Goal: Task Accomplishment & Management: Use online tool/utility

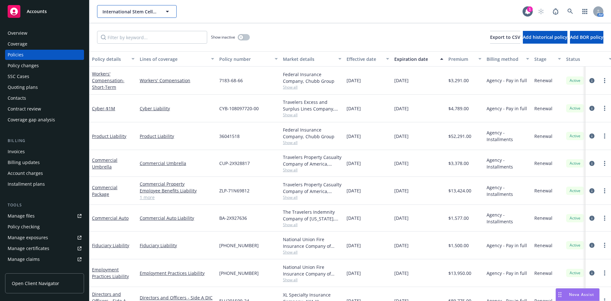
click at [153, 11] on span "International Stem Cell Corporation" at bounding box center [130, 11] width 55 height 7
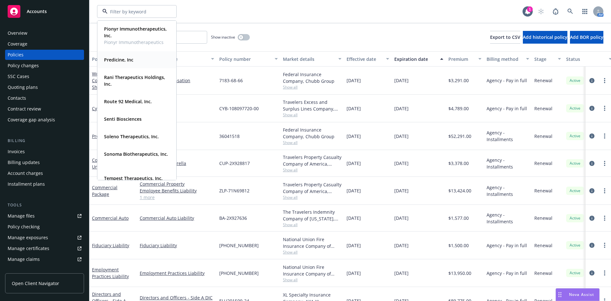
scroll to position [446, 0]
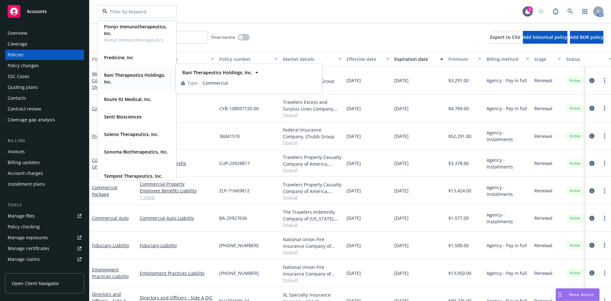
click at [134, 79] on span "Rani Therapeutics Holdings, Inc." at bounding box center [136, 78] width 64 height 13
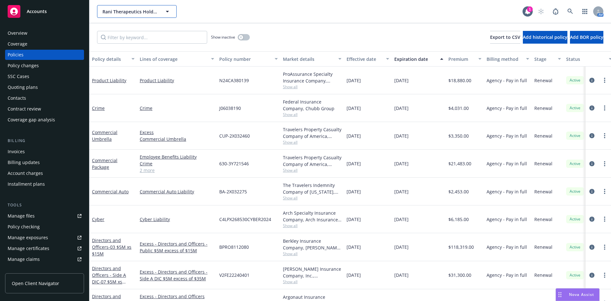
click at [145, 10] on span "Rani Therapeutics Holdings, Inc." at bounding box center [130, 11] width 55 height 7
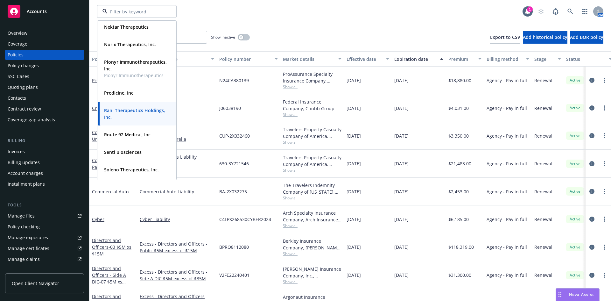
scroll to position [414, 0]
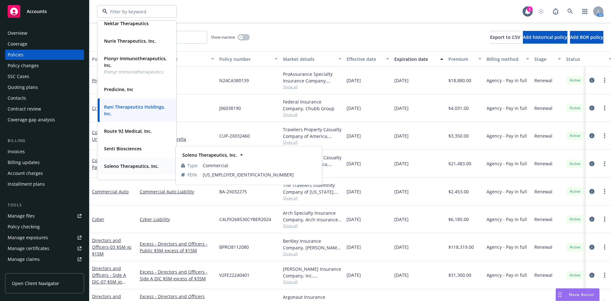
click at [132, 165] on strong "Soleno Therapeutics, Inc." at bounding box center [131, 166] width 55 height 6
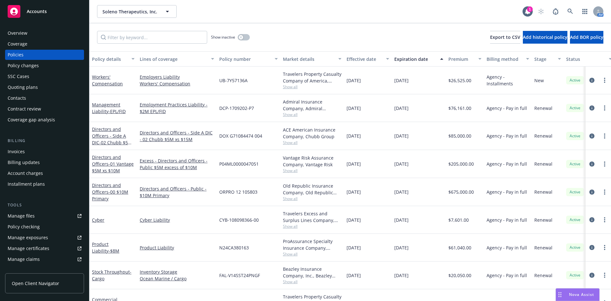
click at [33, 85] on div "Quoting plans" at bounding box center [23, 87] width 30 height 10
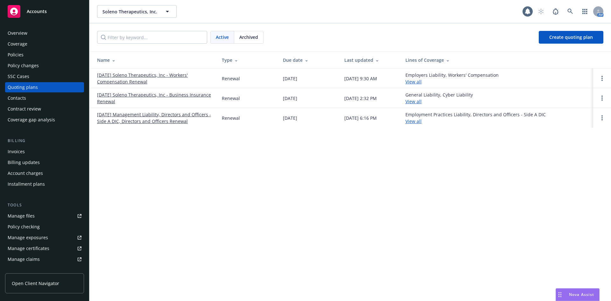
click at [135, 76] on link "[DATE] Soleno Therapeutics, Inc - Workers' Compensation Renewal" at bounding box center [154, 78] width 115 height 13
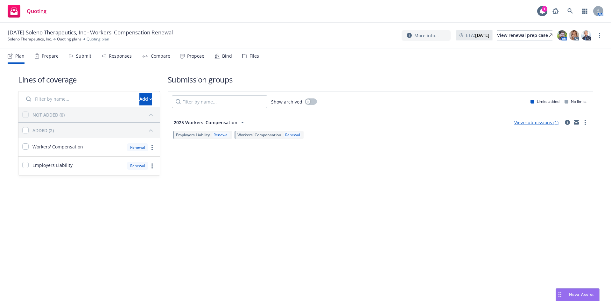
click at [53, 59] on div "Prepare" at bounding box center [50, 56] width 17 height 5
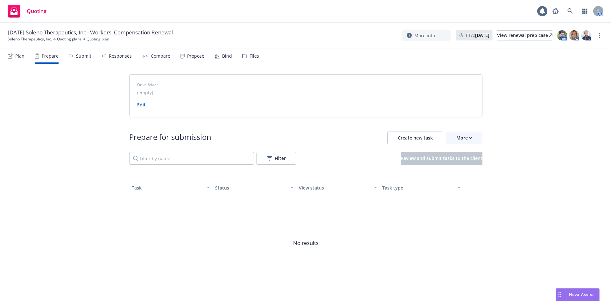
click at [18, 55] on div "Plan" at bounding box center [19, 56] width 9 height 5
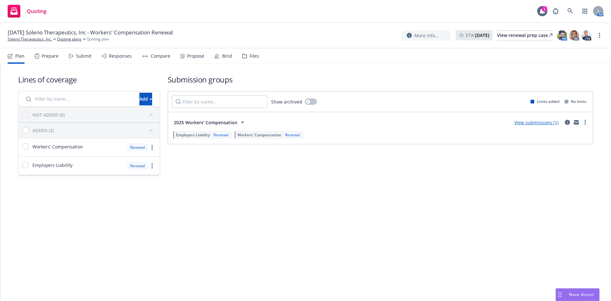
click at [85, 58] on div "Submit" at bounding box center [83, 56] width 15 height 5
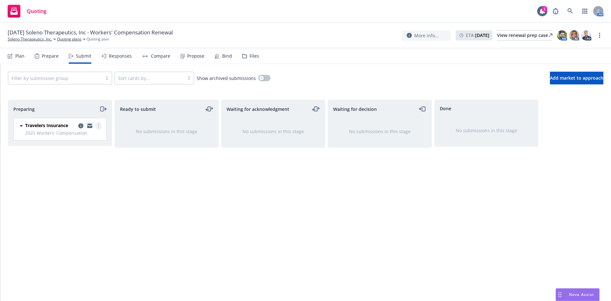
click at [98, 125] on icon "more" at bounding box center [98, 125] width 1 height 5
click at [83, 178] on span "Add accepted decision" at bounding box center [71, 177] width 64 height 6
select select "12"
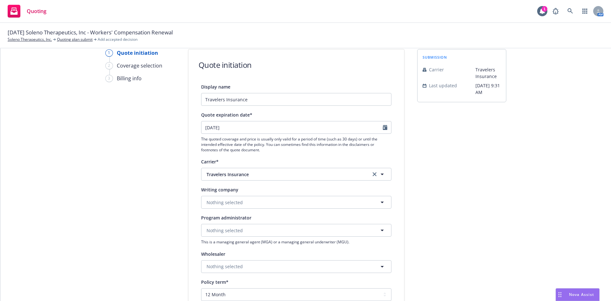
scroll to position [64, 0]
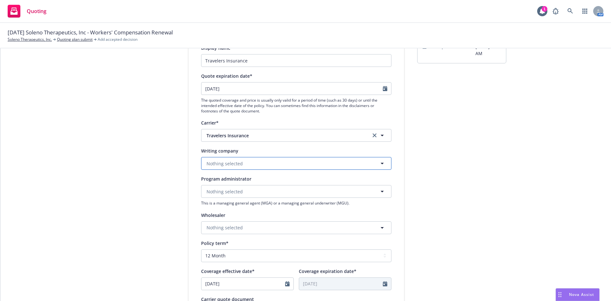
click at [281, 165] on button "Nothing selected" at bounding box center [296, 163] width 190 height 13
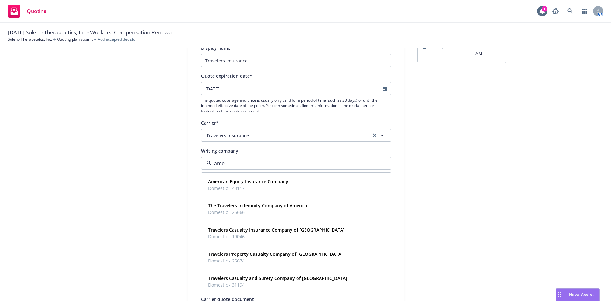
type input "amer"
click at [289, 259] on span "Domestic - 25674" at bounding box center [275, 260] width 135 height 7
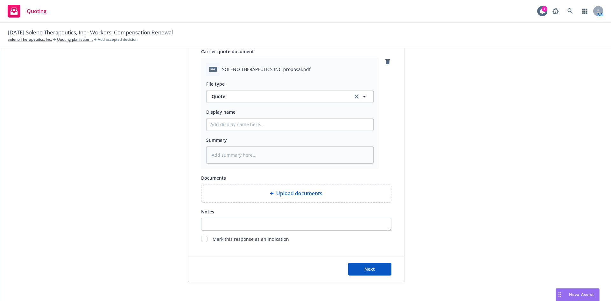
scroll to position [318, 0]
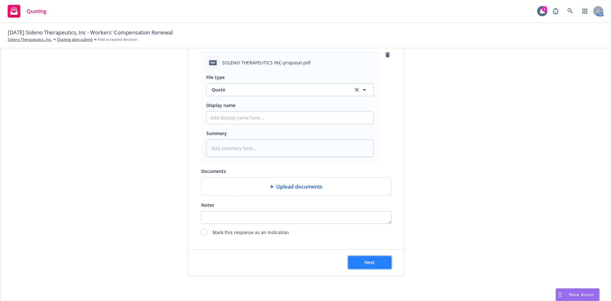
click at [365, 261] on span "Next" at bounding box center [370, 262] width 11 height 6
type textarea "x"
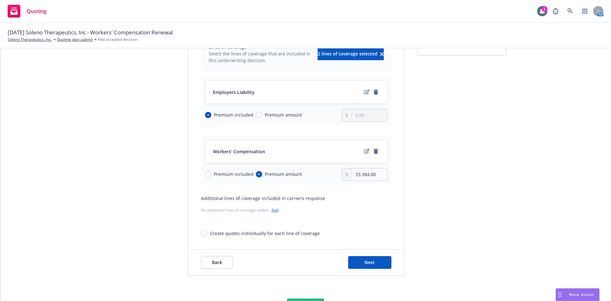
scroll to position [72, 0]
drag, startPoint x: 377, startPoint y: 174, endPoint x: 345, endPoint y: 173, distance: 31.9
click at [345, 173] on div "33,384.00" at bounding box center [365, 174] width 46 height 13
type input "46,913.00"
click at [372, 259] on button "Next" at bounding box center [369, 262] width 43 height 13
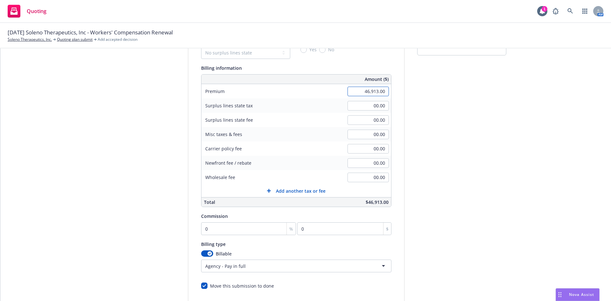
click at [374, 92] on input "46,913.00" at bounding box center [368, 92] width 41 height 10
drag, startPoint x: 374, startPoint y: 92, endPoint x: 362, endPoint y: 93, distance: 12.1
click at [360, 93] on input "46,913.00" at bounding box center [368, 92] width 41 height 10
click at [374, 92] on input "46,913.00" at bounding box center [368, 92] width 41 height 10
click at [374, 90] on input "46,913.00" at bounding box center [368, 92] width 41 height 10
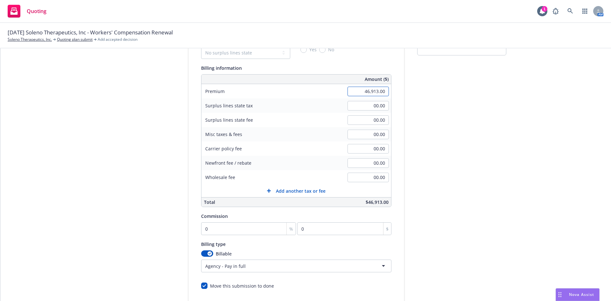
drag, startPoint x: 374, startPoint y: 91, endPoint x: 361, endPoint y: 91, distance: 12.8
click at [361, 91] on input "46,913.00" at bounding box center [368, 92] width 41 height 10
type input "45,479.00"
click at [370, 134] on input "00.00" at bounding box center [368, 135] width 41 height 10
type input "1,434.00"
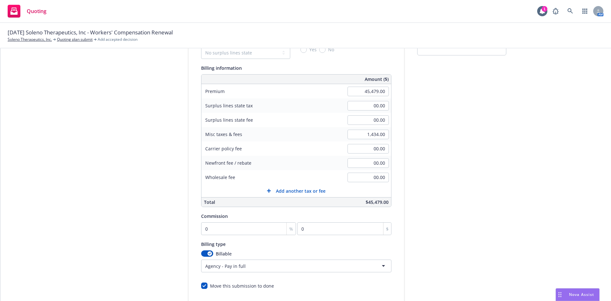
click at [470, 165] on div "submission Carrier Travelers Insurance Last updated 6/27, 9:31 AM" at bounding box center [462, 165] width 89 height 326
type input "1"
type input "454.79"
type input "10"
type input "4547.9"
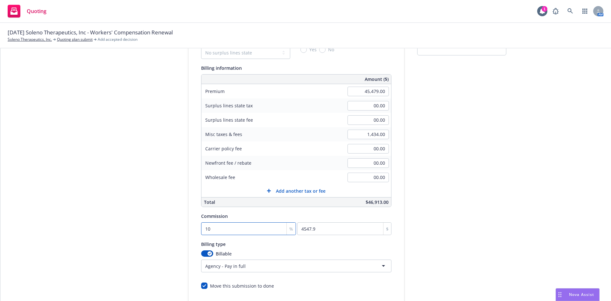
type input "10"
click at [483, 218] on div "submission Carrier Travelers Insurance Last updated 6/27, 9:31 AM" at bounding box center [462, 165] width 89 height 326
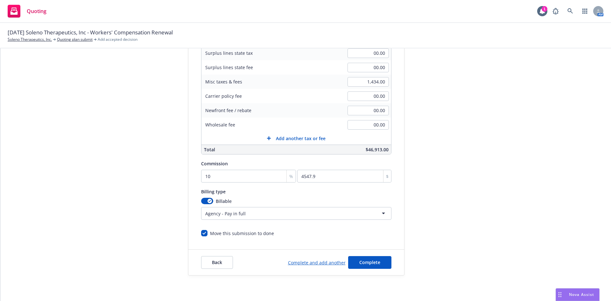
scroll to position [21, 0]
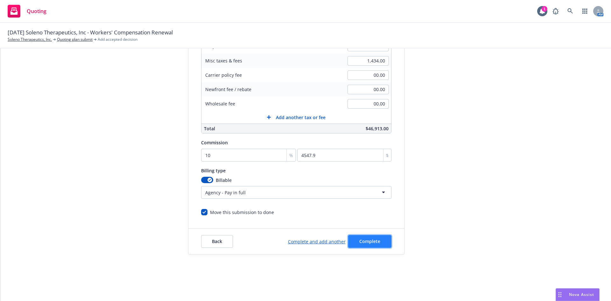
click at [374, 239] on span "Complete" at bounding box center [370, 241] width 21 height 6
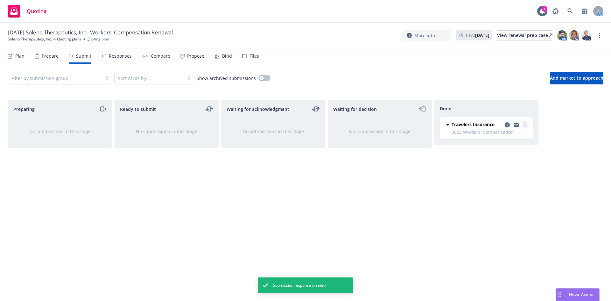
click at [526, 124] on link "more" at bounding box center [526, 125] width 8 height 8
click at [124, 58] on div "Responses" at bounding box center [120, 56] width 23 height 5
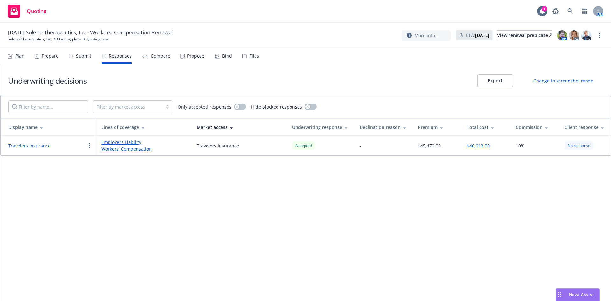
click at [187, 58] on div "Propose" at bounding box center [195, 56] width 17 height 5
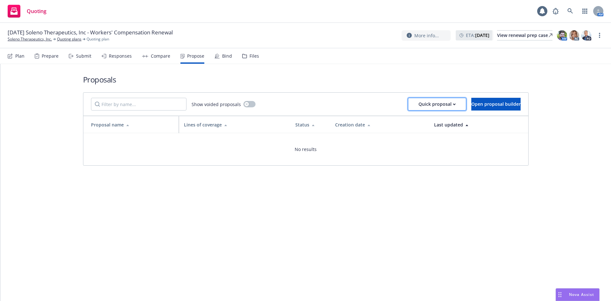
click at [419, 104] on div "Quick proposal" at bounding box center [437, 104] width 37 height 12
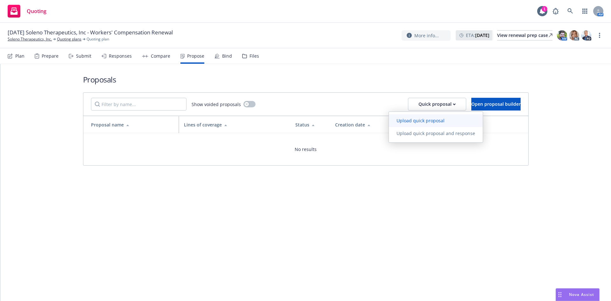
click at [427, 123] on span "Upload quick proposal" at bounding box center [420, 121] width 63 height 6
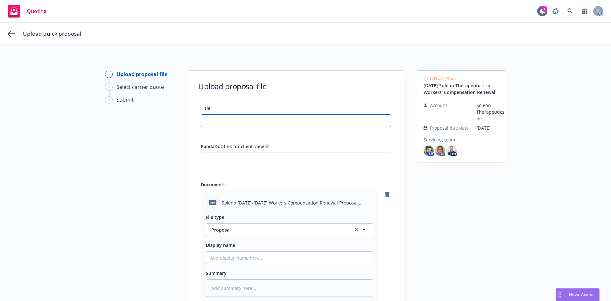
click at [241, 119] on input "Title" at bounding box center [296, 121] width 190 height 12
type textarea "x"
type input "S"
type textarea "x"
type input "So"
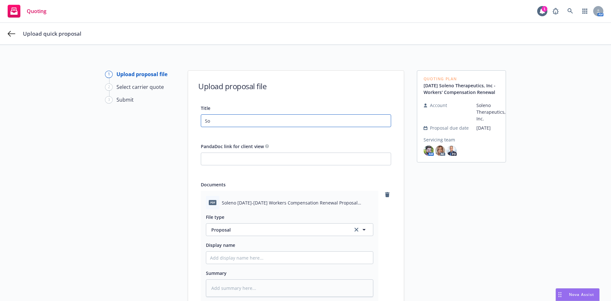
type textarea "x"
type input "Sol"
type textarea "x"
type input "Sole"
type textarea "x"
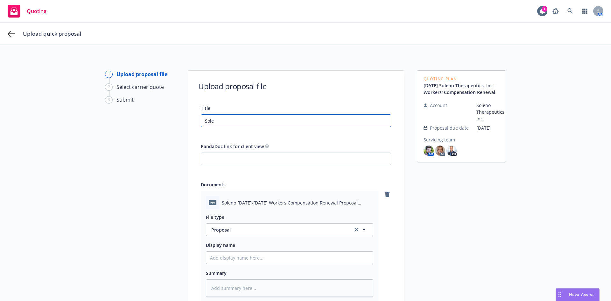
type input "Solen"
type textarea "x"
type input "Soleno"
type textarea "x"
type input "Soleno"
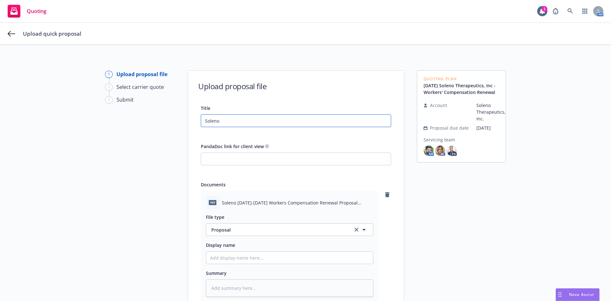
type textarea "x"
type input "Soleno 2"
type textarea "x"
type input "Soleno 20"
type textarea "x"
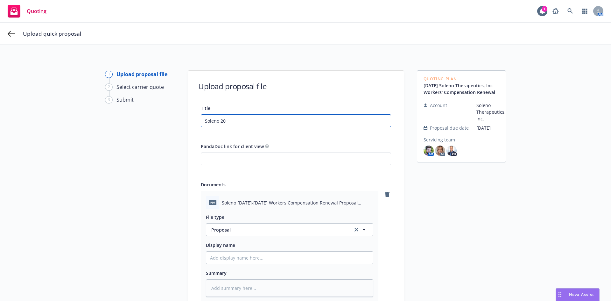
type input "Soleno 202"
type textarea "x"
type input "Soleno 2025"
type textarea "x"
type input "Soleno 2025-"
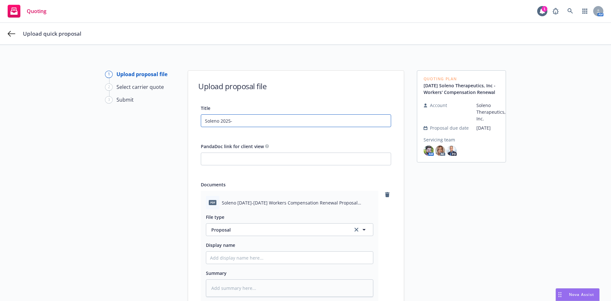
type textarea "x"
type input "Soleno 2025-2"
type textarea "x"
type input "Soleno 2025-20"
type textarea "x"
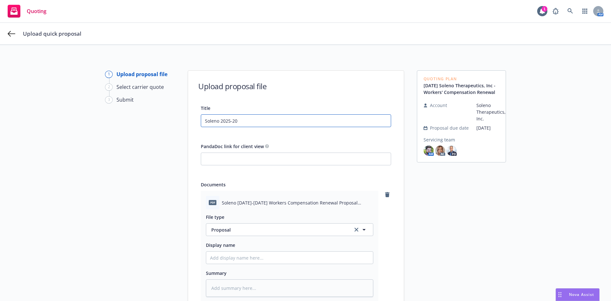
type input "Soleno 2025-202"
type textarea "x"
type input "Soleno 2025-2026"
type textarea "x"
type input "Soleno 2025-2026"
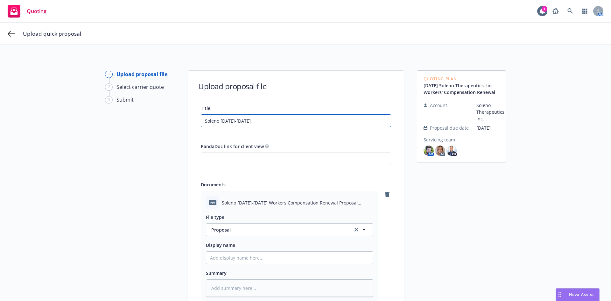
type textarea "x"
type input "Soleno 2025-2026 W"
type textarea "x"
type input "Soleno 2025-2026 Wo"
type textarea "x"
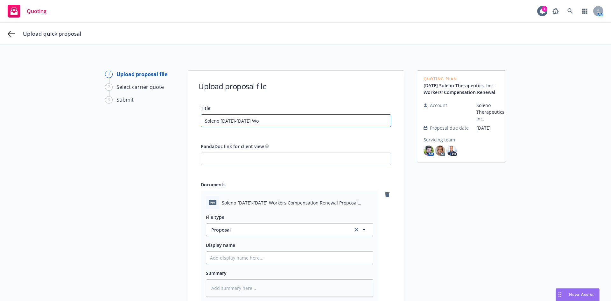
type input "Soleno 2025-2026 Wor"
type textarea "x"
type input "Soleno 2025-2026 Work"
type textarea "x"
type input "Soleno 2025-2026 Worke"
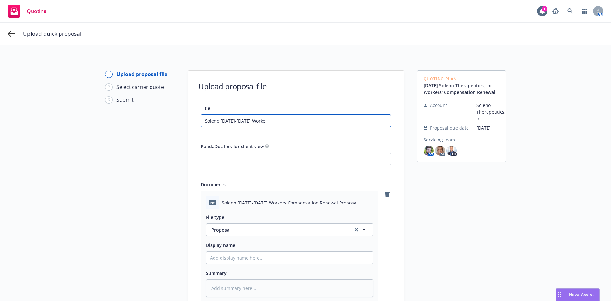
type textarea "x"
type input "Soleno 2025-2026 Worker"
type textarea "x"
type input "Soleno 2025-2026 Workers"
type textarea "x"
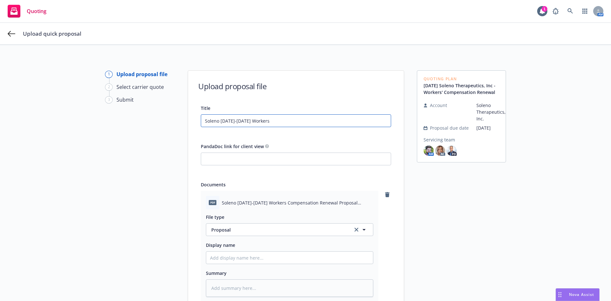
type input "Soleno 2025-2026 Workers"
type textarea "x"
type input "Soleno 2025-2026 Workers C"
type textarea "x"
type input "Soleno 2025-2026 Workers Co"
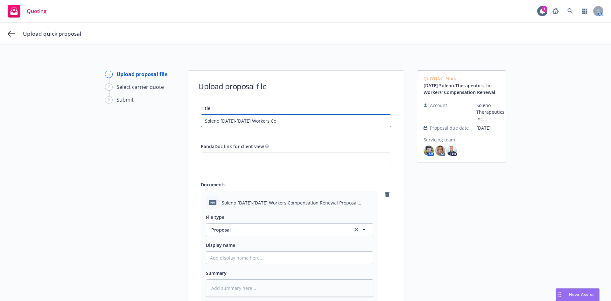
type textarea "x"
type input "Soleno 2025-2026 Workers Com"
type textarea "x"
type input "Soleno 2025-2026 Workers Comp"
type textarea "x"
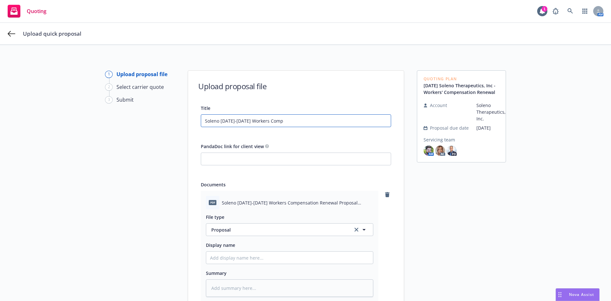
type input "Soleno 2025-2026 Workers Compe"
type textarea "x"
type input "Soleno 2025-2026 Workers Compen"
type textarea "x"
type input "Soleno 2025-2026 Workers Compens"
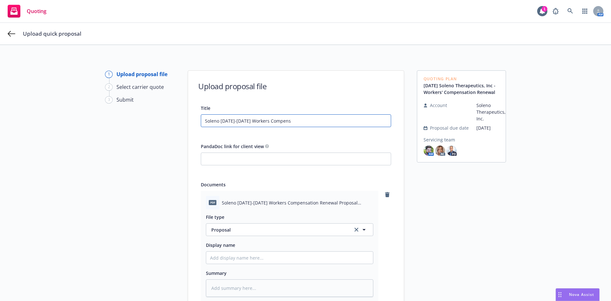
type textarea "x"
type input "Soleno 2025-2026 Workers Compensa"
type textarea "x"
type input "Soleno 2025-2026 Workers Compensat"
type textarea "x"
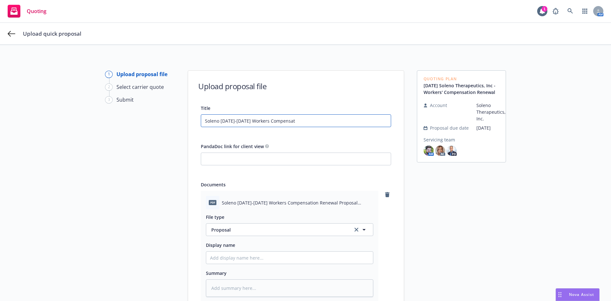
type input "Soleno 2025-2026 Workers Compensati"
type textarea "x"
type input "Soleno 2025-2026 Workers Compensatio"
type textarea "x"
type input "Soleno 2025-2026 Workers Compensation"
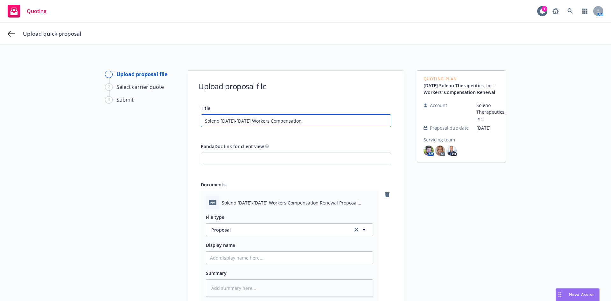
type textarea "x"
type input "Soleno 2025-2026 Workers Compensation"
type textarea "x"
type input "Soleno 2025-2026 Workers Compensation R"
type textarea "x"
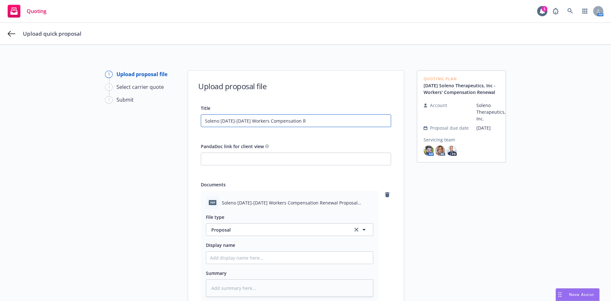
type input "Soleno 2025-2026 Workers Compensation Re"
type textarea "x"
type input "Soleno 2025-2026 Workers Compensation Ren"
type textarea "x"
type input "Soleno 2025-2026 Workers Compensation Rene"
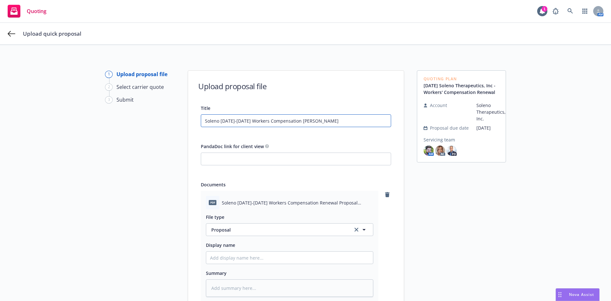
type textarea "x"
type input "Soleno 2025-2026 Workers Compensation Renew"
type textarea "x"
type input "Soleno 2025-2026 Workers Compensation Renewa"
type textarea "x"
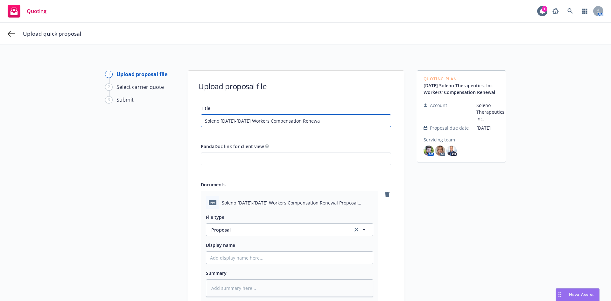
type input "Soleno 2025-2026 Workers Compensation Renewal"
type textarea "x"
type input "Soleno 2025-2026 Workers Compensation Renewal"
type textarea "x"
type input "Soleno 2025-2026 Workers Compensation Renewal P"
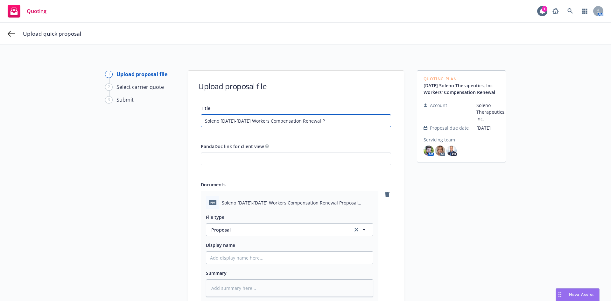
type textarea "x"
type input "Soleno 2025-2026 Workers Compensation Renewal Pr"
type textarea "x"
type input "Soleno 2025-2026 Workers Compensation Renewal Pro"
type textarea "x"
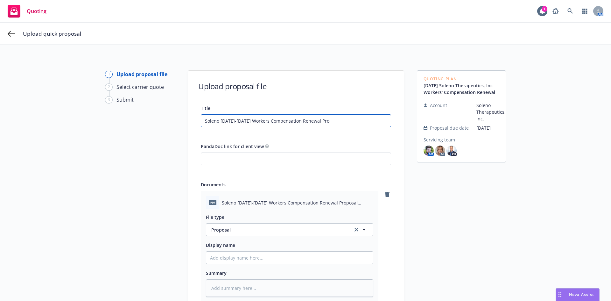
type input "Soleno 2025-2026 Workers Compensation Renewal Prop"
type textarea "x"
type input "Soleno 2025-2026 Workers Compensation Renewal Propo"
type textarea "x"
type input "Soleno 2025-2026 Workers Compensation Renewal Propos"
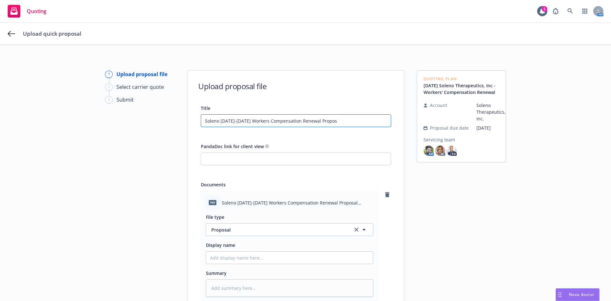
type textarea "x"
type input "Soleno 2025-2026 Workers Compensation Renewal Proposa"
type textarea "x"
type input "Soleno 2025-2026 Workers Compensation Renewal Proposal"
click at [247, 158] on input "PandaDoc link for client view" at bounding box center [296, 159] width 190 height 12
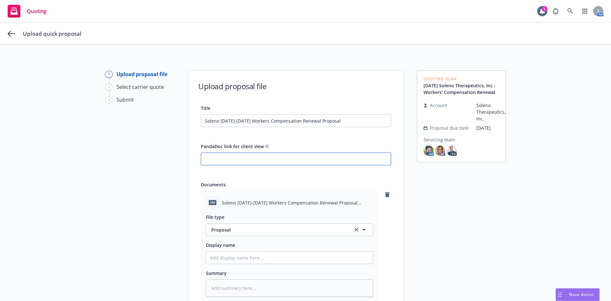
paste input "https://app.pandadoc.com/a/#/documents/EnWwsr5V9MCkBwLbrm7DFU"
type textarea "x"
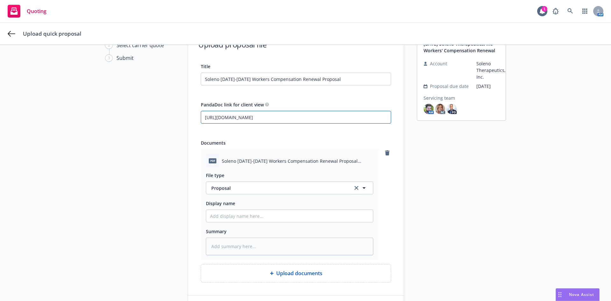
scroll to position [88, 0]
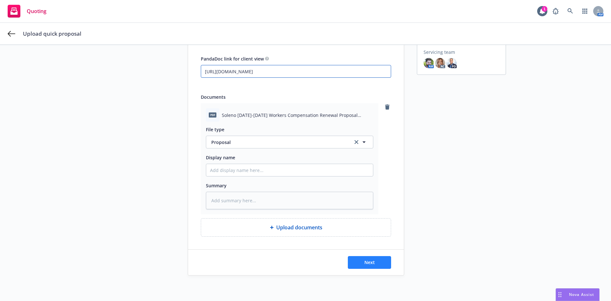
type input "https://app.pandadoc.com/a/#/documents/EnWwsr5V9MCkBwLbrm7DFU"
click at [373, 260] on button "Next" at bounding box center [369, 262] width 43 height 13
type textarea "x"
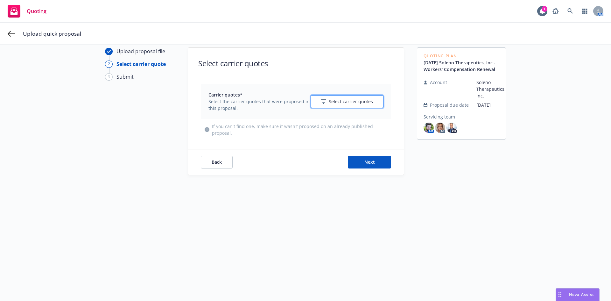
click at [325, 102] on icon "button" at bounding box center [323, 101] width 5 height 4
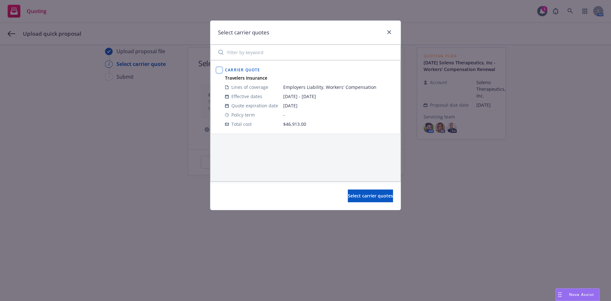
click at [219, 71] on input "checkbox" at bounding box center [219, 70] width 6 height 6
checkbox input "true"
click at [363, 195] on span "Select carrier quotes" at bounding box center [370, 196] width 45 height 6
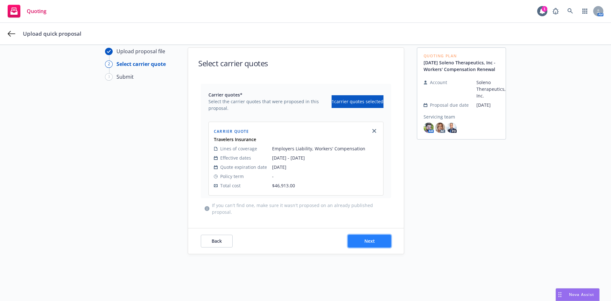
click at [357, 241] on button "Next" at bounding box center [369, 241] width 43 height 13
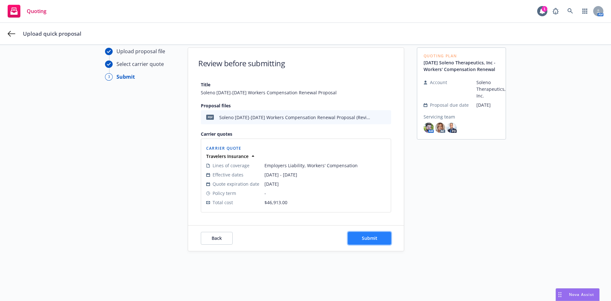
click at [363, 238] on span "Submit" at bounding box center [370, 238] width 16 height 6
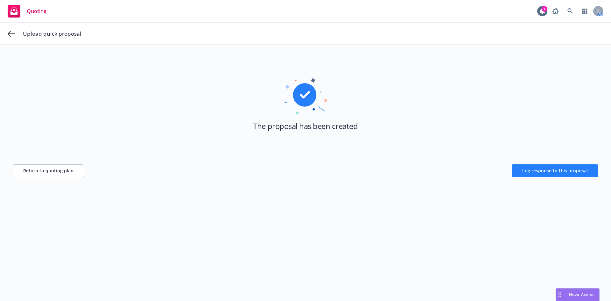
scroll to position [0, 0]
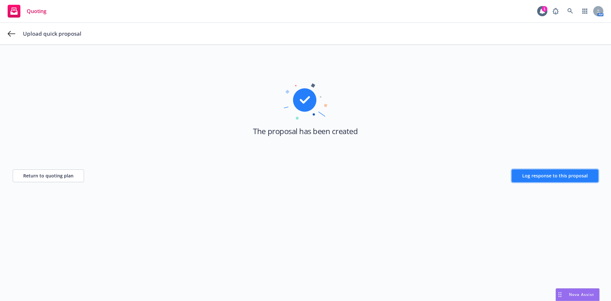
click at [539, 177] on span "Log response to this proposal" at bounding box center [556, 176] width 66 height 6
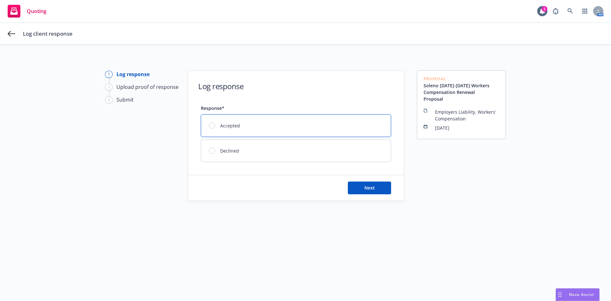
click at [228, 125] on span "Accepted" at bounding box center [230, 125] width 20 height 7
click at [375, 186] on button "Next" at bounding box center [369, 188] width 43 height 13
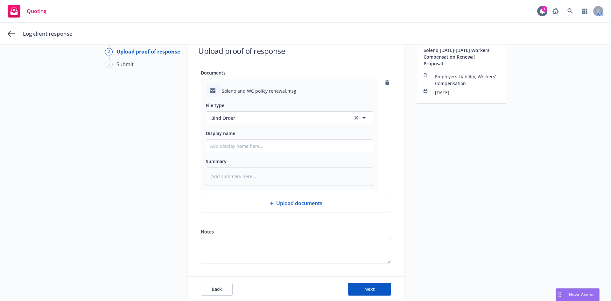
scroll to position [62, 0]
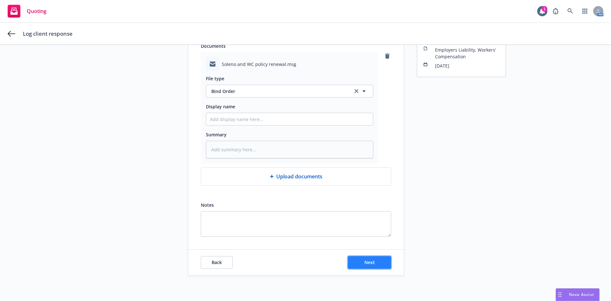
click at [357, 262] on button "Next" at bounding box center [369, 262] width 43 height 13
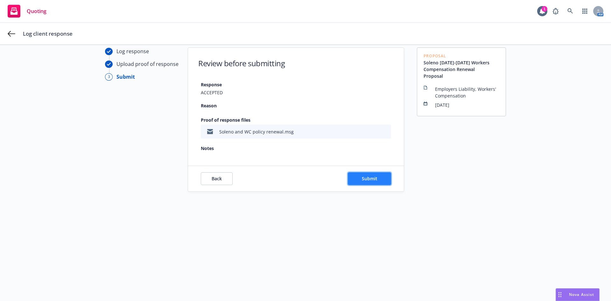
click at [362, 180] on span "Submit" at bounding box center [370, 178] width 16 height 6
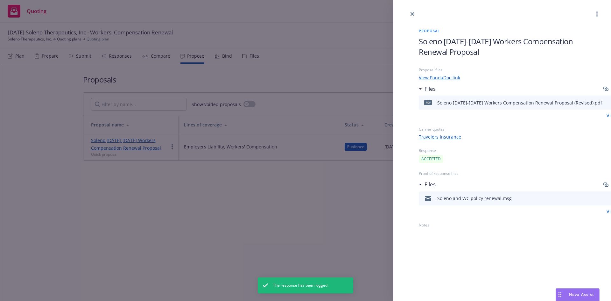
drag, startPoint x: 413, startPoint y: 16, endPoint x: 414, endPoint y: 20, distance: 3.9
click at [413, 16] on link "close" at bounding box center [413, 14] width 8 height 8
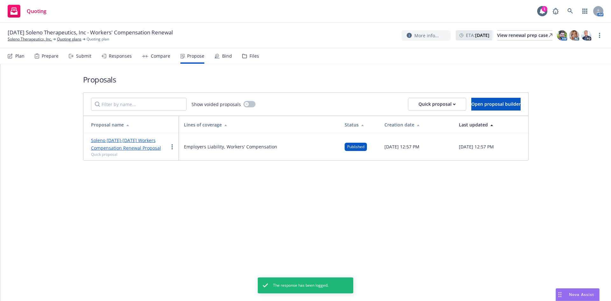
click at [229, 60] on div "Bind" at bounding box center [224, 55] width 18 height 15
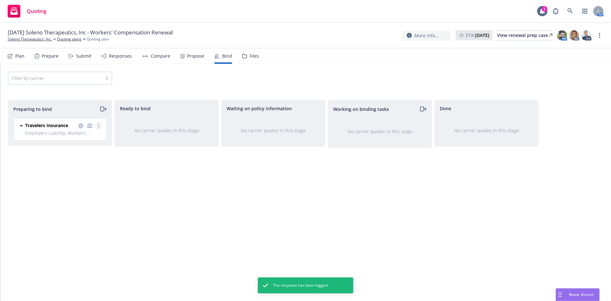
click at [98, 126] on circle "more" at bounding box center [98, 125] width 1 height 1
click at [79, 150] on span "Log bind order" at bounding box center [63, 151] width 47 height 6
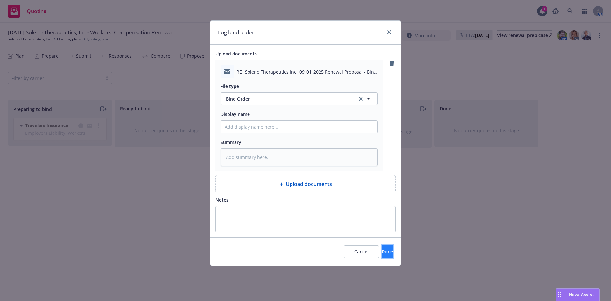
click at [382, 252] on span "Done" at bounding box center [387, 251] width 11 height 6
type textarea "x"
